Goal: Check status

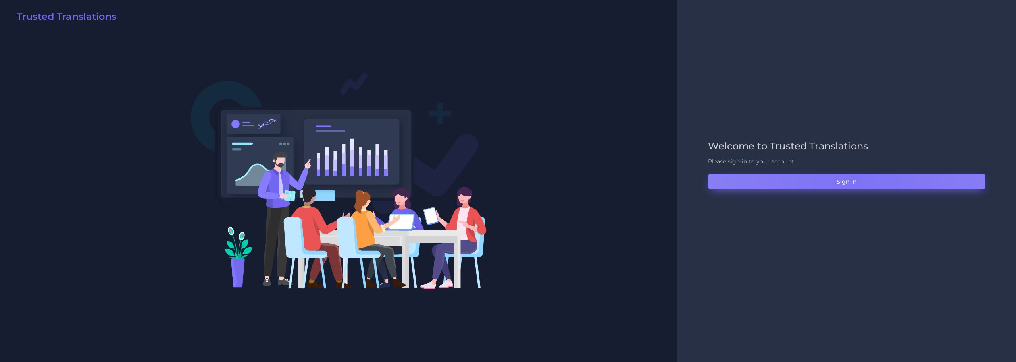
click at [855, 180] on button "Sign in" at bounding box center [846, 181] width 277 height 15
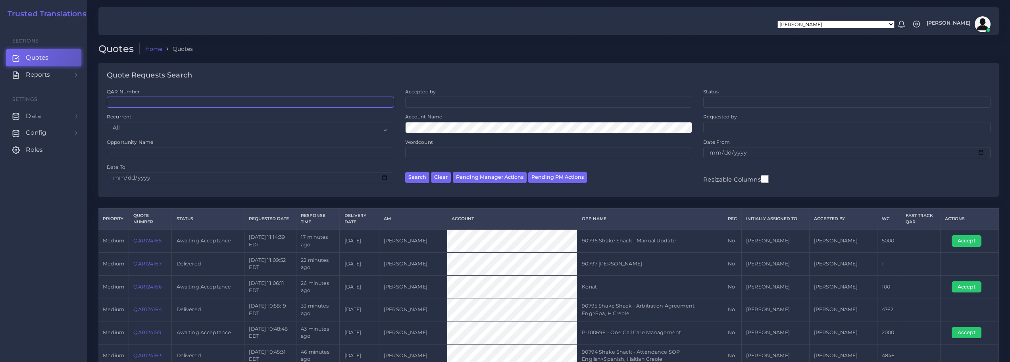
click at [139, 99] on input "QAR Number" at bounding box center [250, 101] width 287 height 11
paste input "QAR124064"
type input "QAR124064"
click at [405, 171] on button "Search" at bounding box center [417, 177] width 24 height 12
